Goal: Task Accomplishment & Management: Manage account settings

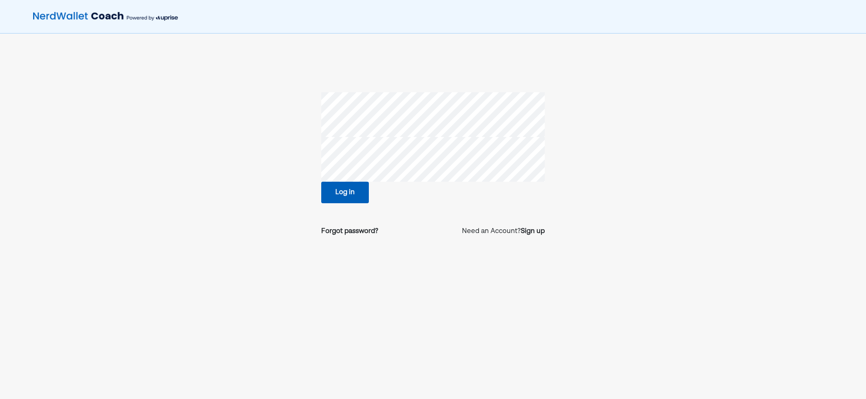
click at [349, 200] on button "Log in" at bounding box center [345, 193] width 48 height 22
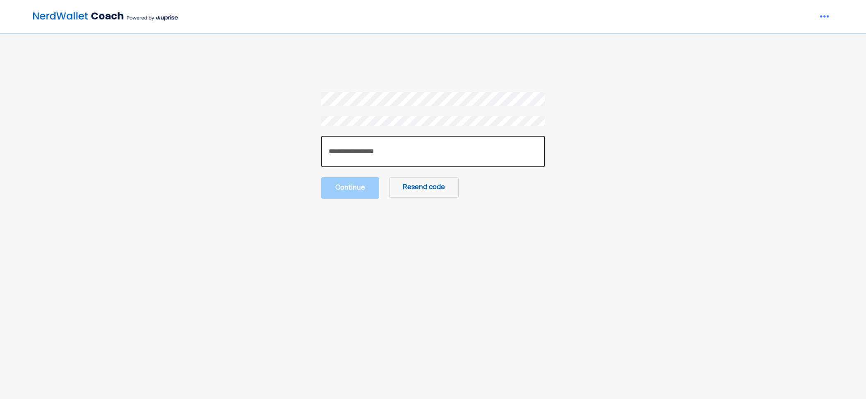
click at [416, 154] on input "number" at bounding box center [433, 151] width 224 height 31
paste input "******"
type input "******"
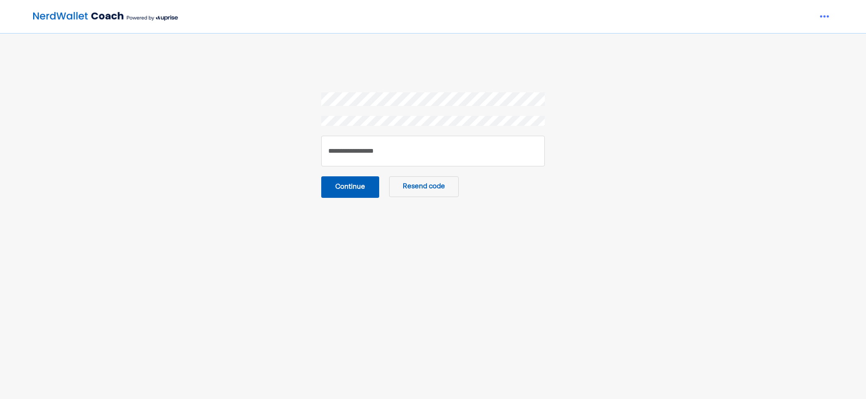
click at [356, 191] on button "Continue" at bounding box center [350, 187] width 58 height 22
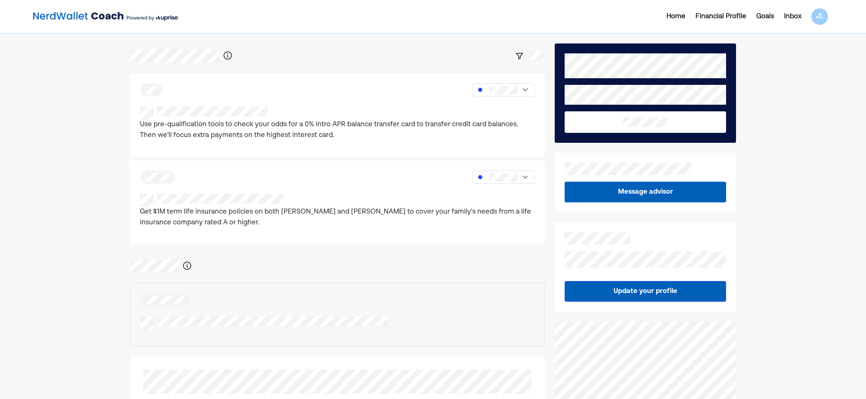
click at [99, 236] on div "Home Financial Profile Goals Inbox JL Use pre-qualification tools to check your…" at bounding box center [433, 358] width 866 height 717
click at [108, 266] on div "Home Financial Profile Goals Inbox JL Use pre-qualification tools to check your…" at bounding box center [433, 358] width 866 height 717
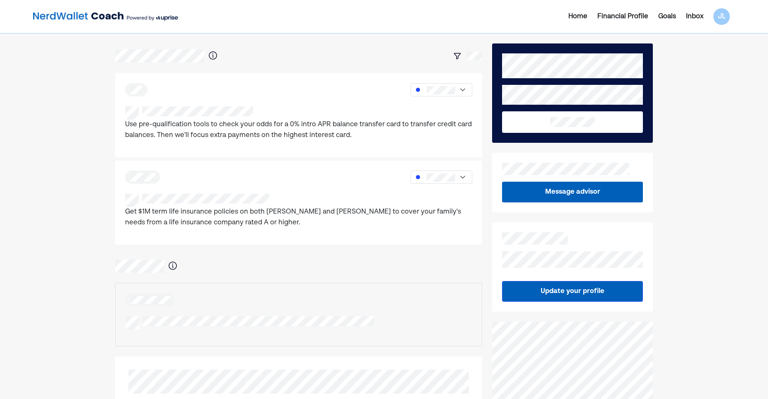
click at [57, 294] on div "Home Financial Profile Goals Inbox JL Use pre-qualification tools to check your…" at bounding box center [384, 363] width 768 height 727
click at [690, 22] on div "Home Financial Profile Goals Inbox JL" at bounding box center [619, 16] width 232 height 17
click at [692, 17] on div "Inbox" at bounding box center [694, 17] width 17 height 10
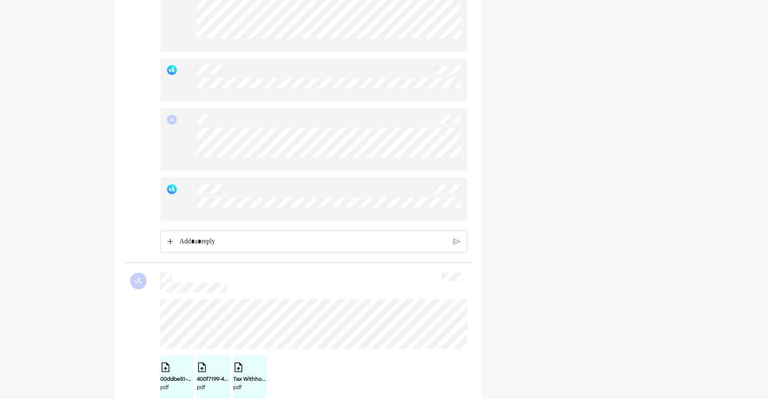
scroll to position [1243, 0]
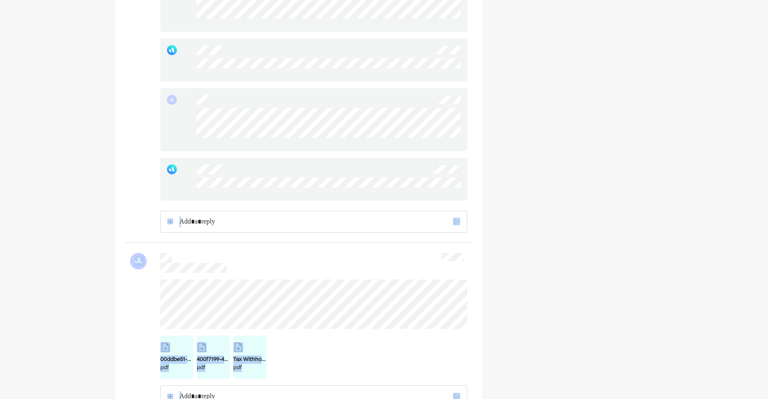
drag, startPoint x: 193, startPoint y: 190, endPoint x: 488, endPoint y: 192, distance: 294.9
click at [488, 192] on div "JL JL JL JL JL JL JL JL JL JL JL 00ddbe51-d969-4775-855a-57236a84e7b2.pdf pdf 4…" at bounding box center [384, 316] width 538 height 3030
drag, startPoint x: 488, startPoint y: 192, endPoint x: 481, endPoint y: 193, distance: 7.2
click at [481, 193] on div "JL JL JL JL JL JL JL JL JL JL JL 00ddbe51-d969-4775-855a-57236a84e7b2.pdf pdf 4…" at bounding box center [298, 355] width 367 height 2952
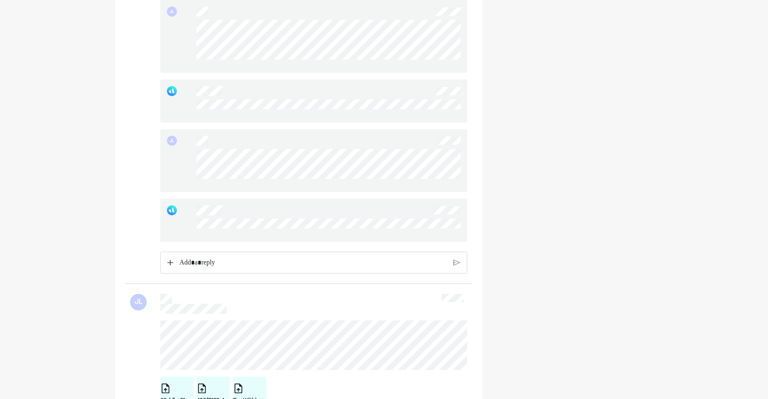
scroll to position [1201, 0]
drag, startPoint x: 182, startPoint y: 227, endPoint x: 472, endPoint y: 224, distance: 290.0
click at [350, 179] on div "JL" at bounding box center [313, 161] width 307 height 63
drag, startPoint x: 190, startPoint y: 153, endPoint x: 175, endPoint y: 162, distance: 17.1
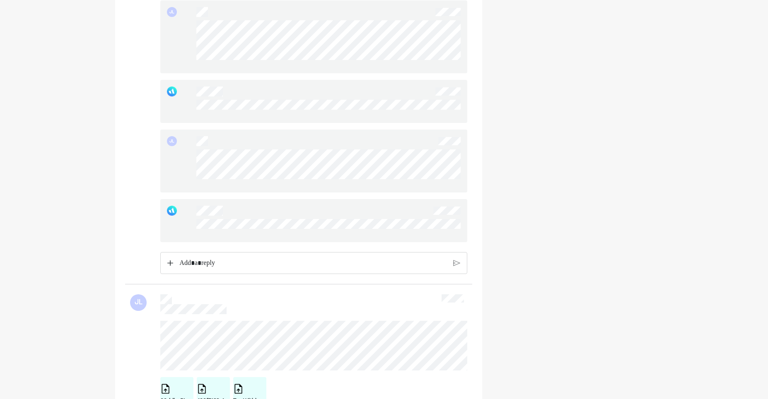
click at [175, 162] on div "JL" at bounding box center [313, 161] width 307 height 63
drag, startPoint x: 175, startPoint y: 162, endPoint x: 182, endPoint y: 161, distance: 7.1
click at [184, 161] on div "JL" at bounding box center [313, 161] width 307 height 63
click at [334, 182] on div "JL" at bounding box center [313, 161] width 307 height 63
drag, startPoint x: 194, startPoint y: 159, endPoint x: 151, endPoint y: 154, distance: 43.8
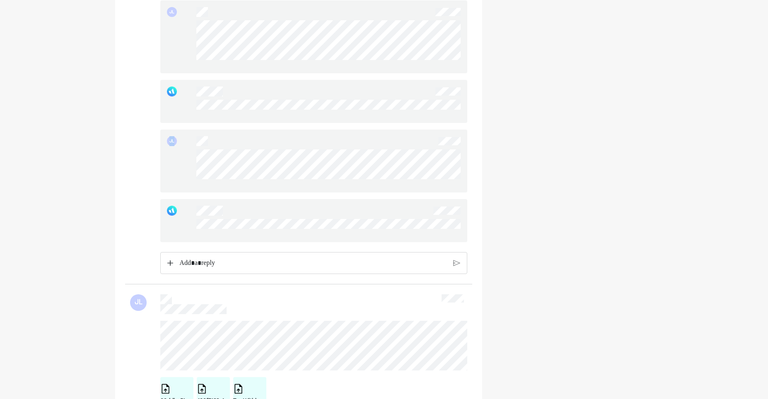
drag, startPoint x: 43, startPoint y: 231, endPoint x: 56, endPoint y: 232, distance: 12.8
click at [43, 231] on div "Home Financial Profile Goals Inbox JL JL JL JL JL JL JL JL JL JL JL JL 00ddbe51…" at bounding box center [384, 360] width 768 height 3123
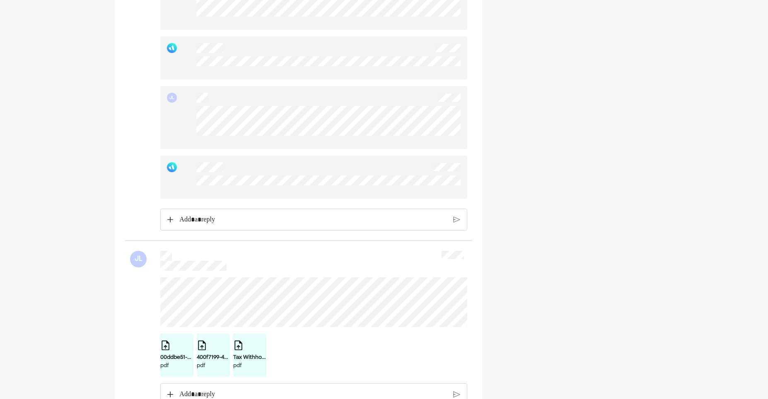
scroll to position [1243, 0]
